Goal: Find specific page/section: Find specific page/section

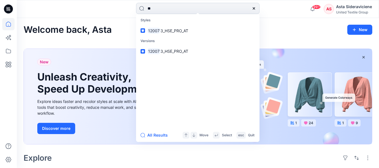
type input "*"
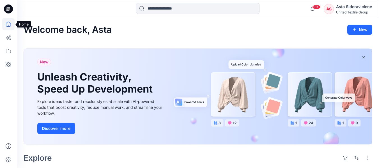
click at [5, 24] on icon at bounding box center [8, 24] width 12 height 12
click at [7, 24] on icon at bounding box center [8, 24] width 12 height 12
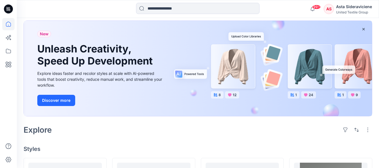
scroll to position [140, 0]
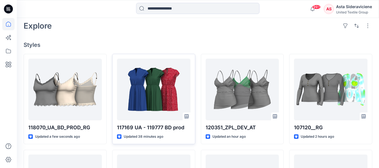
scroll to position [140, 0]
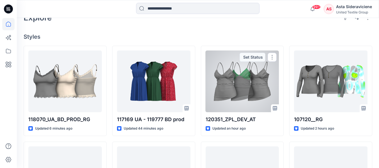
click at [244, 89] on div at bounding box center [243, 82] width 74 height 62
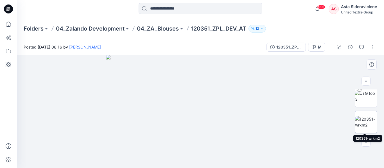
scroll to position [81, 0]
